Goal: Information Seeking & Learning: Find contact information

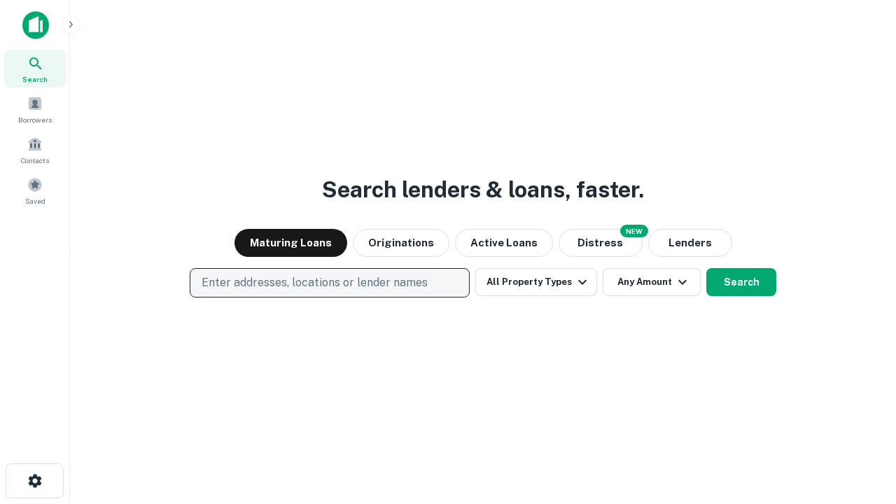
click at [329, 283] on p "Enter addresses, locations or lender names" at bounding box center [315, 282] width 226 height 17
type input "**********"
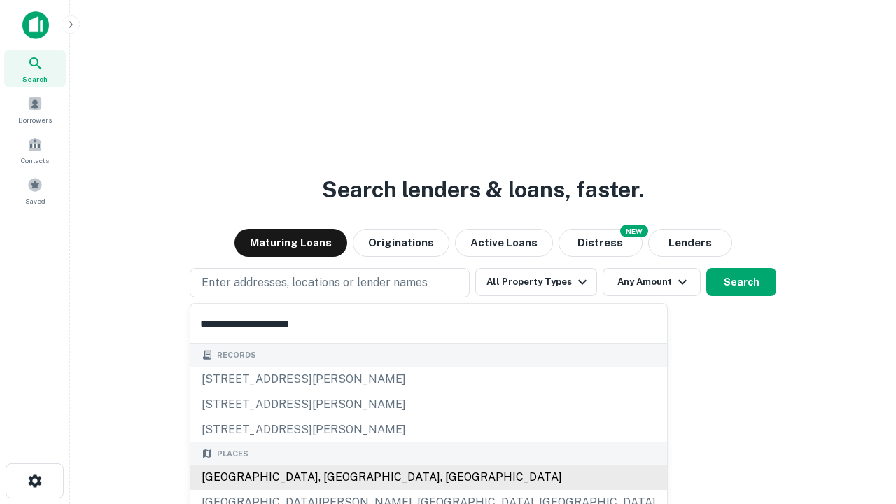
click at [335, 478] on div "[GEOGRAPHIC_DATA], [GEOGRAPHIC_DATA], [GEOGRAPHIC_DATA]" at bounding box center [428, 477] width 477 height 25
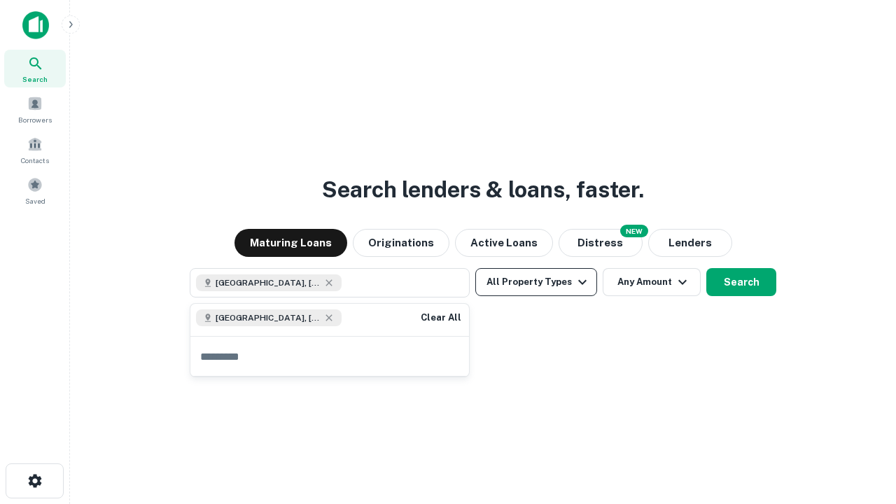
click at [536, 282] on button "All Property Types" at bounding box center [536, 282] width 122 height 28
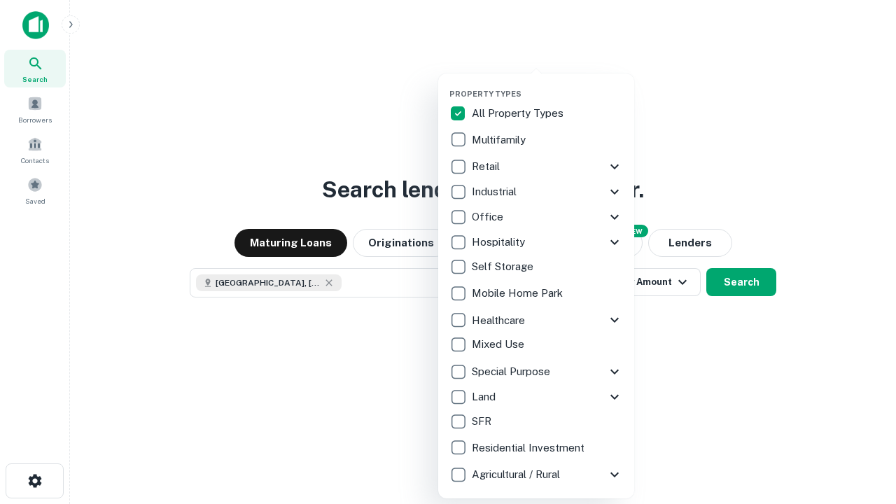
click at [548, 85] on button "button" at bounding box center [548, 85] width 196 height 1
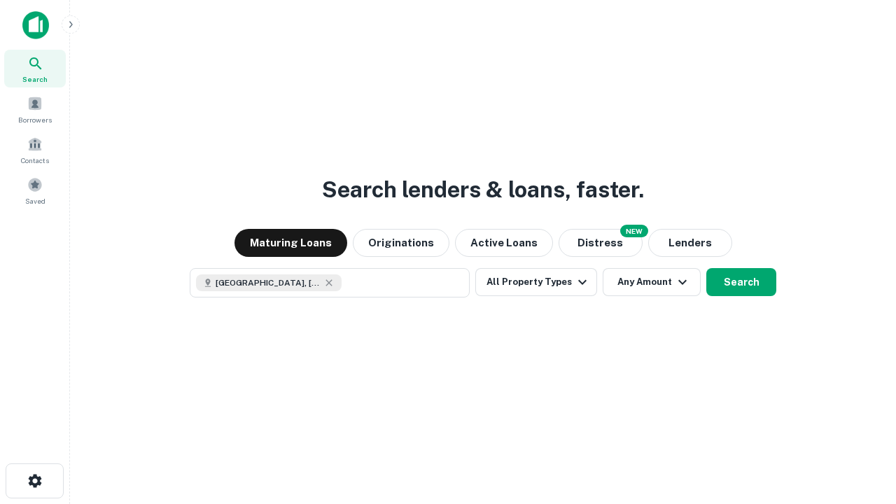
scroll to position [22, 0]
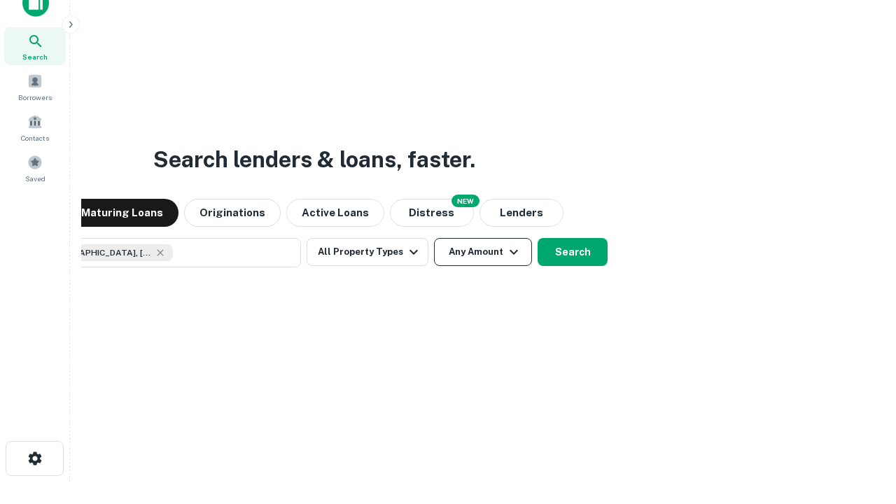
click at [434, 238] on button "Any Amount" at bounding box center [483, 252] width 98 height 28
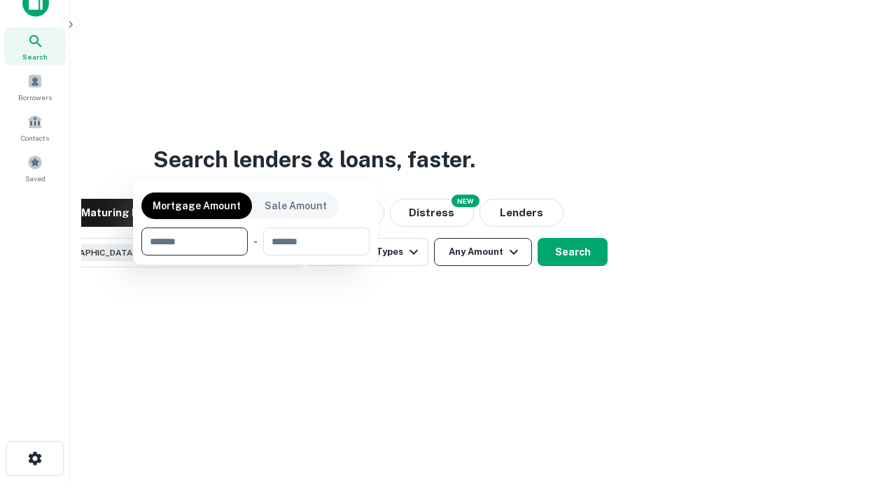
scroll to position [101, 396]
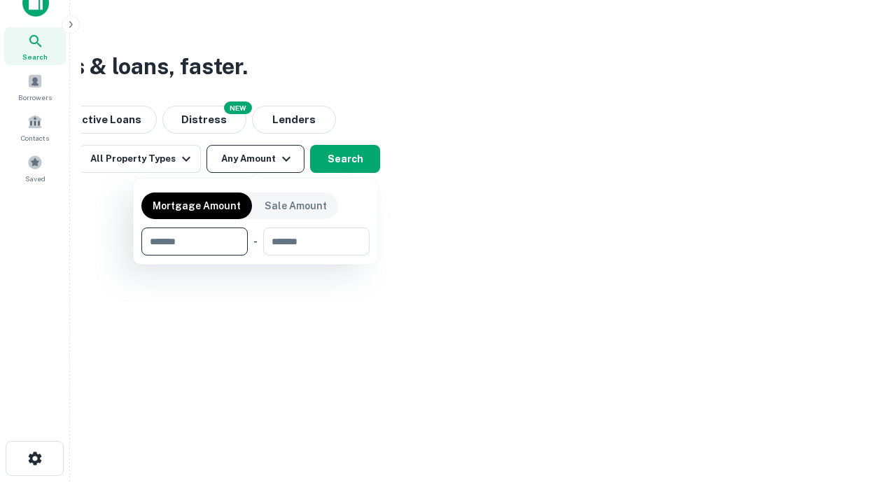
type input "*******"
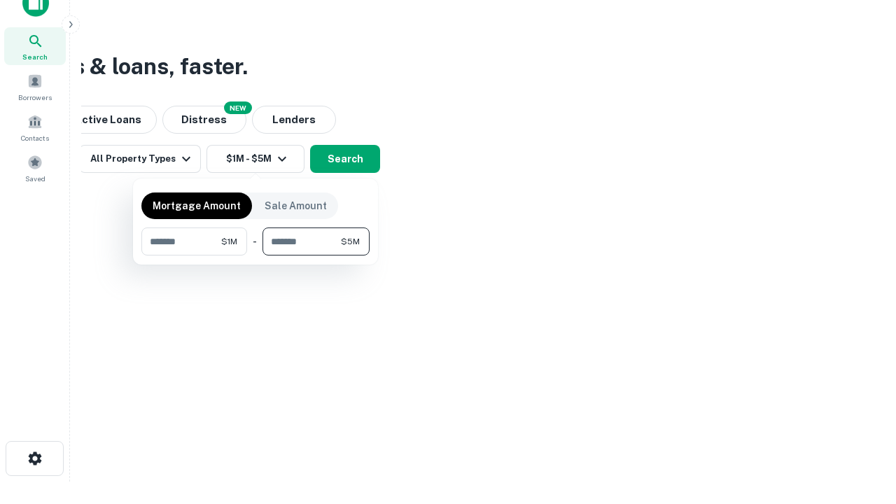
type input "*******"
click at [256, 256] on button "button" at bounding box center [255, 256] width 228 height 1
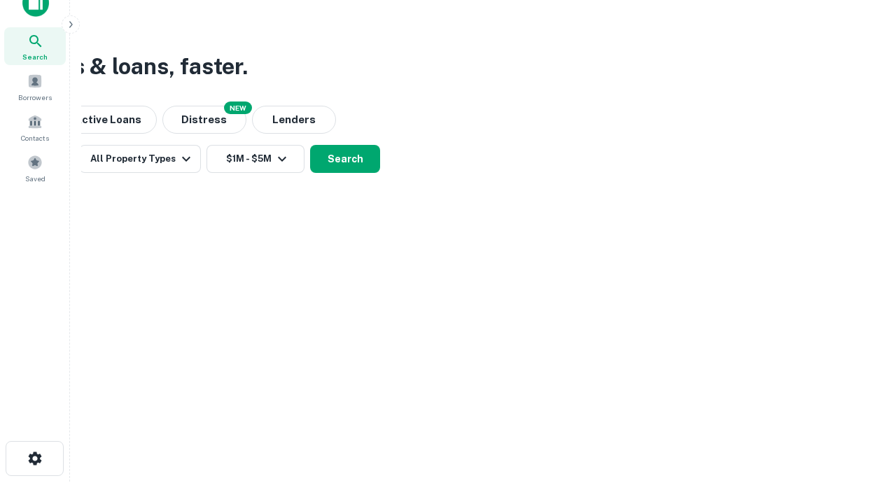
scroll to position [22, 0]
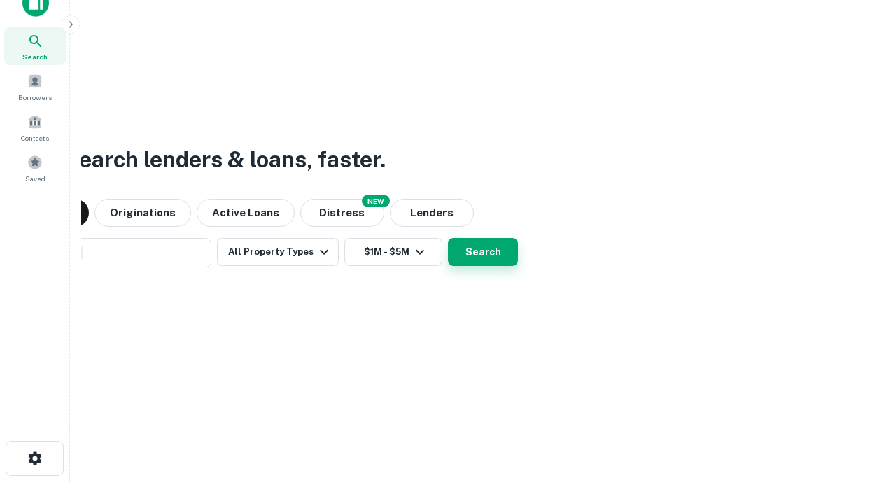
click at [448, 238] on button "Search" at bounding box center [483, 252] width 70 height 28
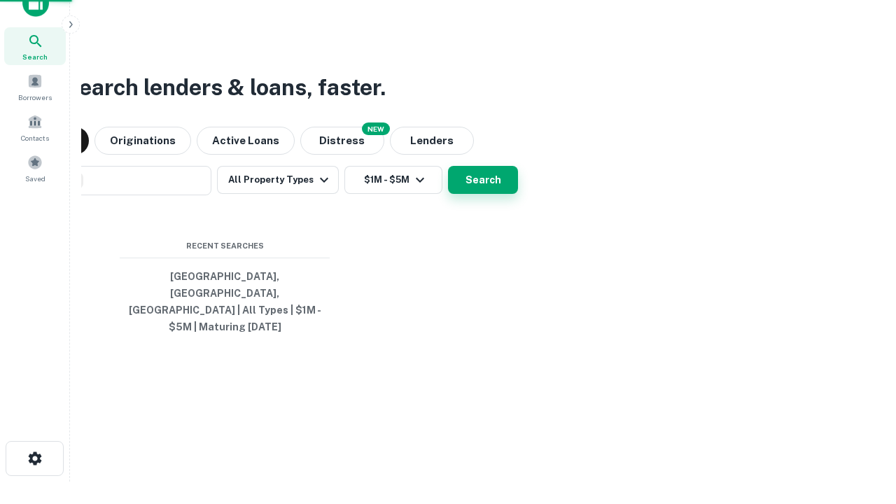
scroll to position [46, 396]
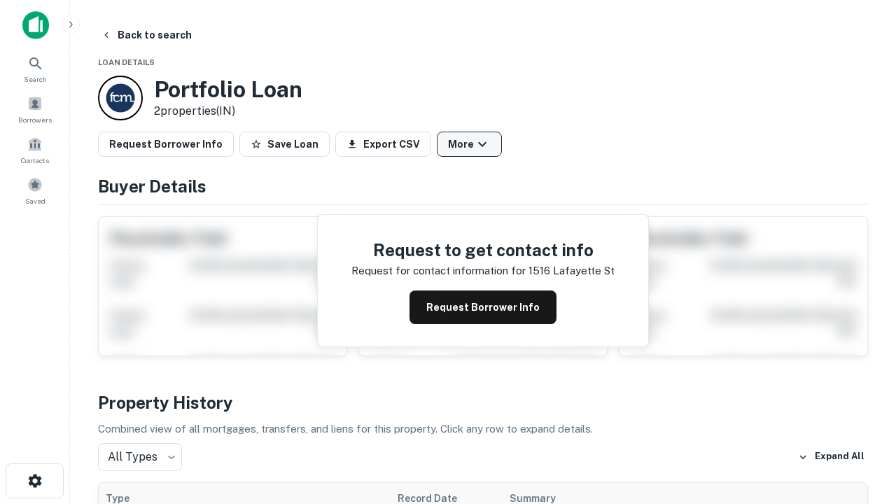
click at [469, 144] on button "More" at bounding box center [469, 144] width 65 height 25
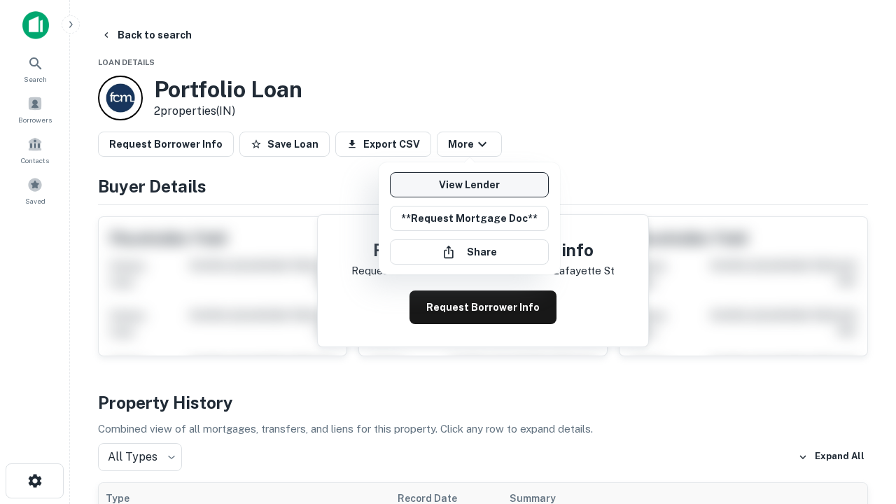
click at [469, 185] on link "View Lender" at bounding box center [469, 184] width 159 height 25
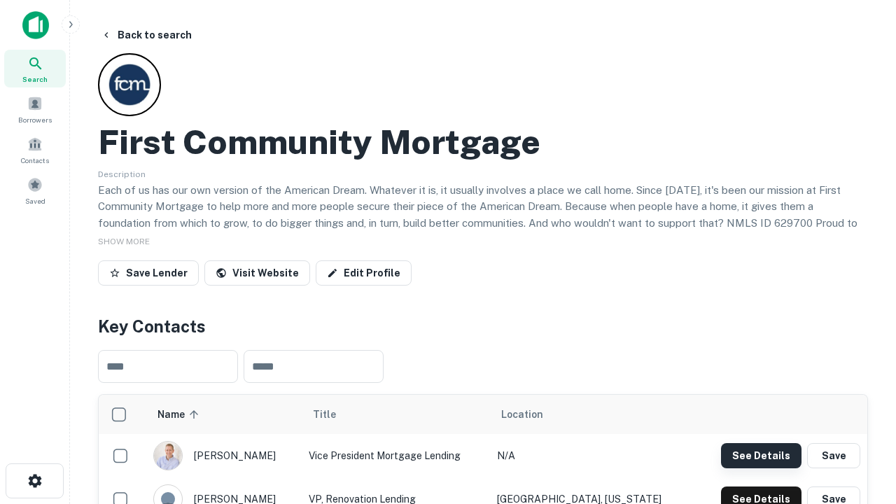
click at [761, 455] on button "See Details" at bounding box center [761, 455] width 81 height 25
